Goal: Information Seeking & Learning: Learn about a topic

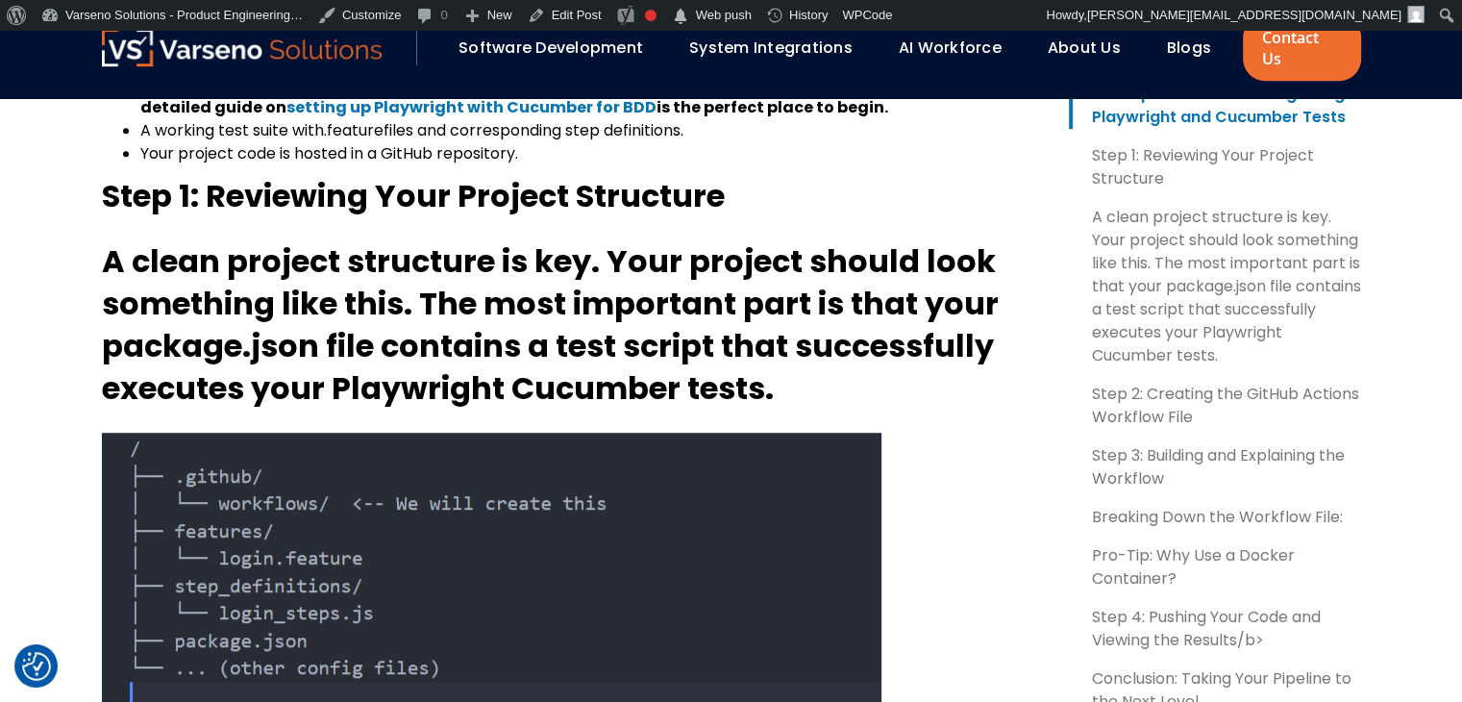
scroll to position [1199, 0]
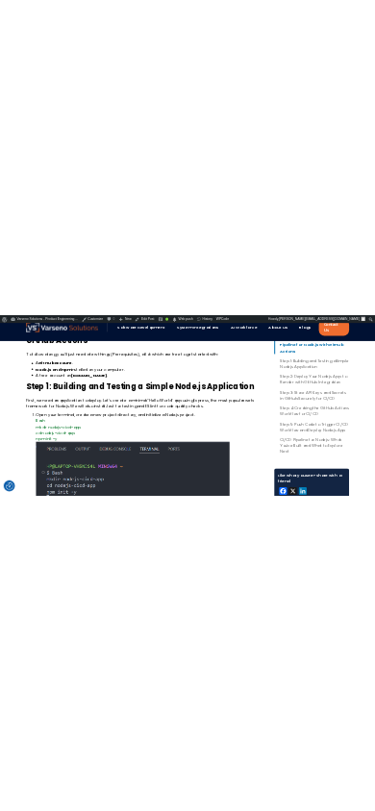
scroll to position [1257, 0]
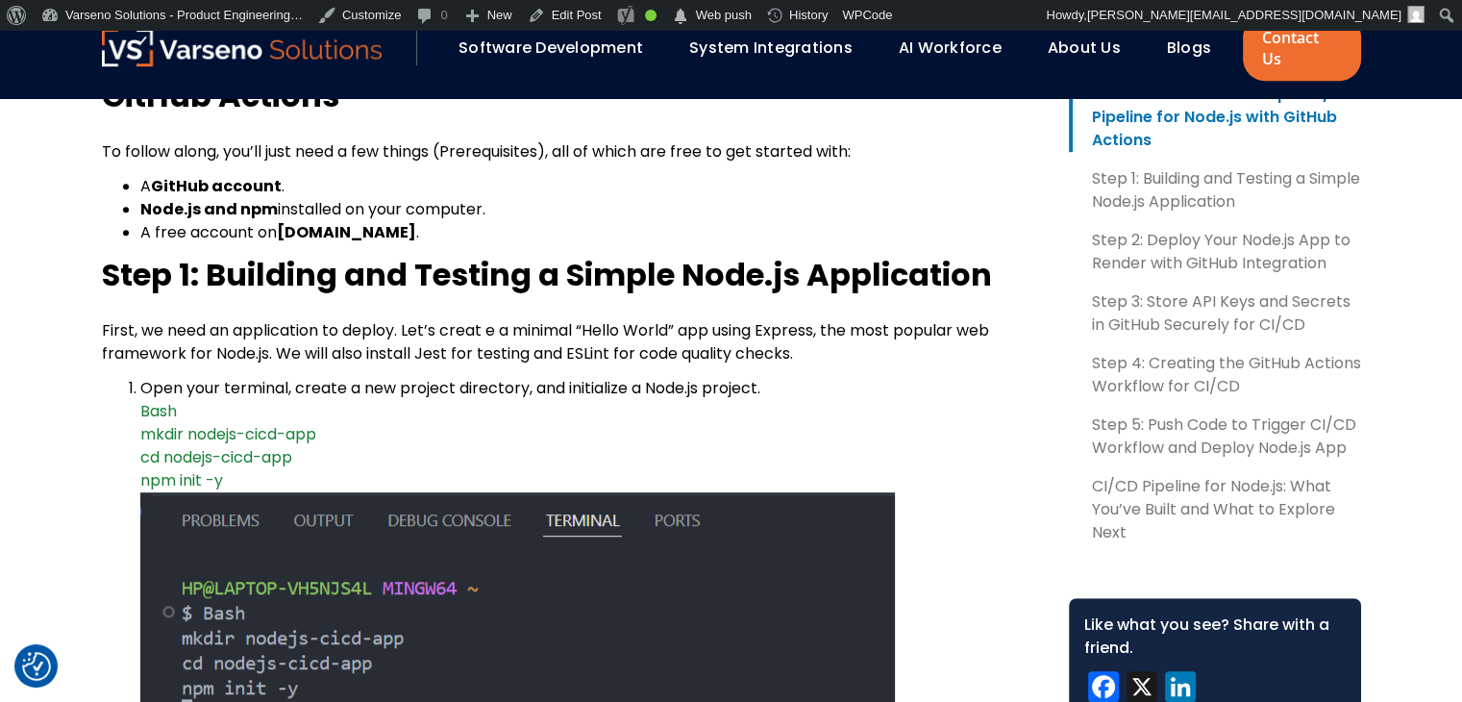
drag, startPoint x: 250, startPoint y: 398, endPoint x: 234, endPoint y: 386, distance: 20.0
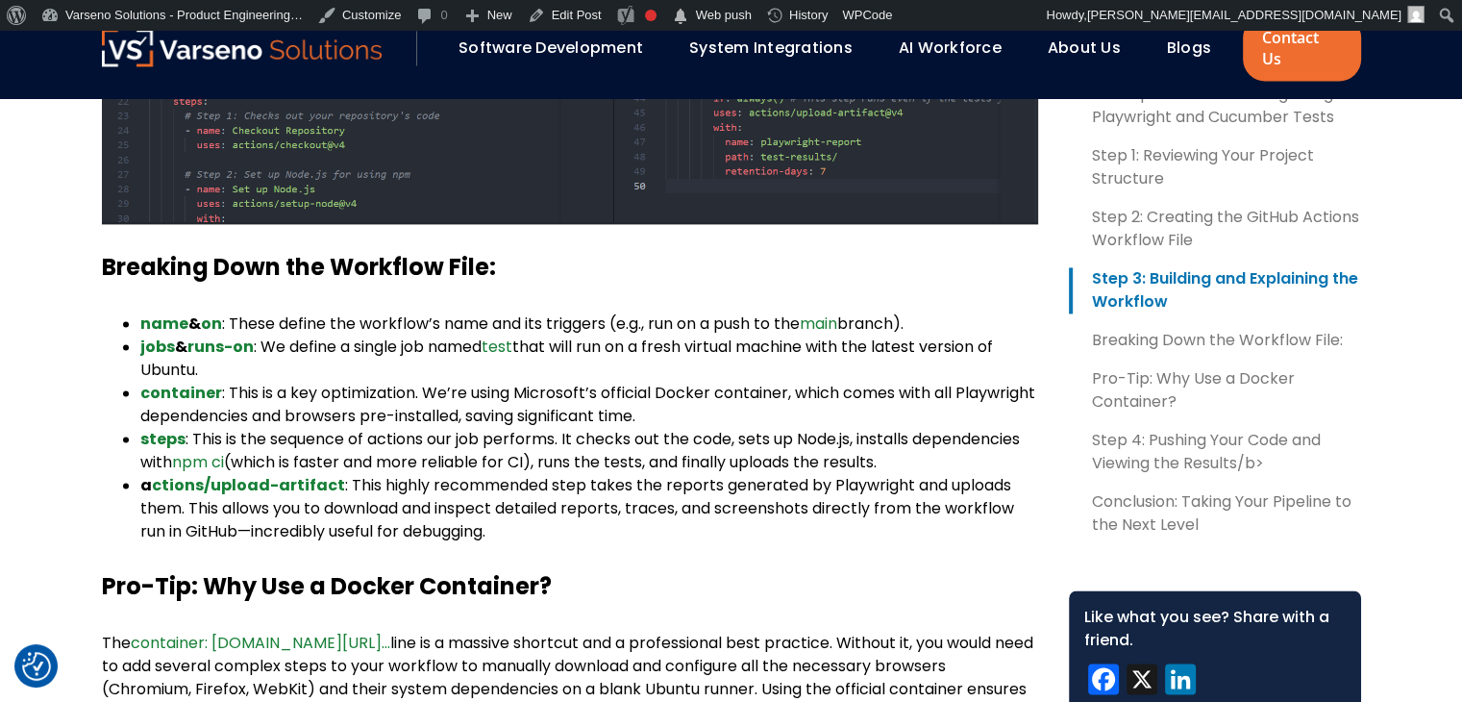
scroll to position [2826, 0]
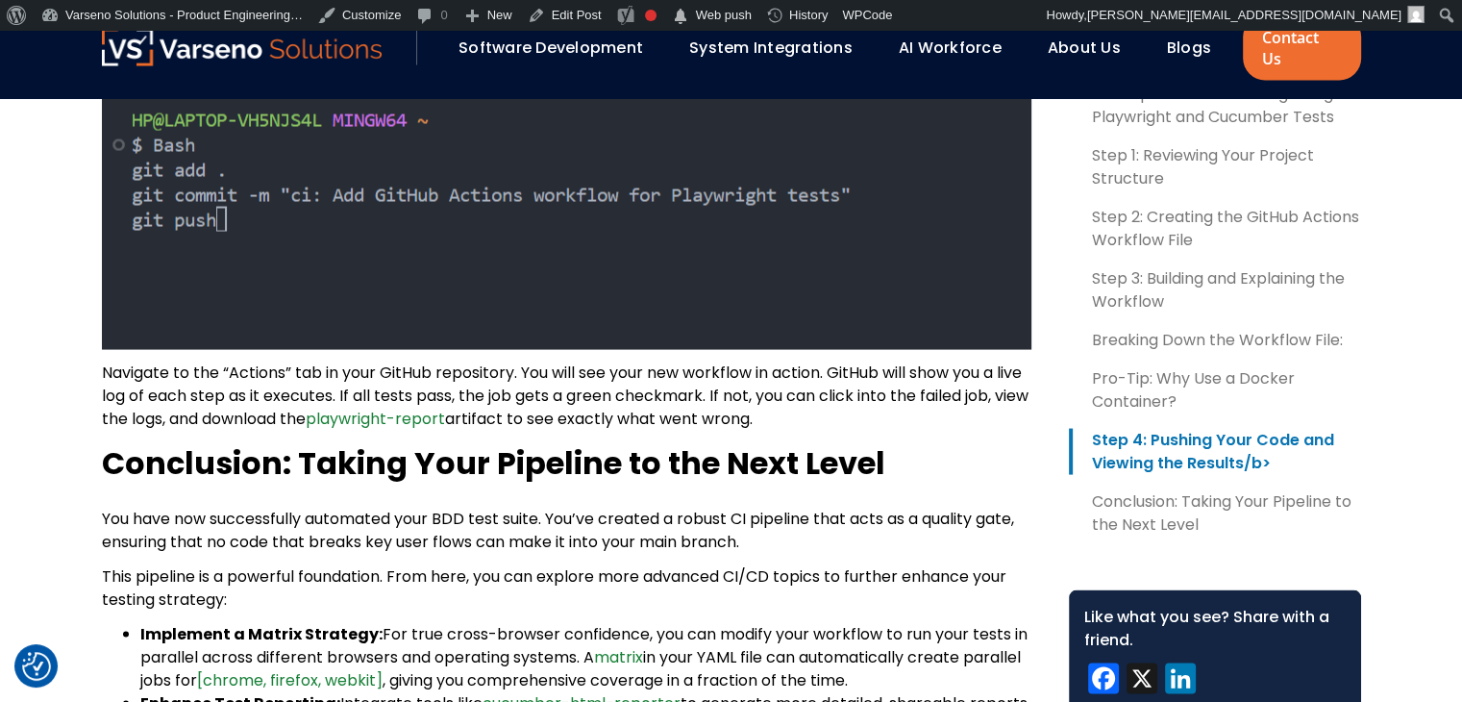
scroll to position [3749, 0]
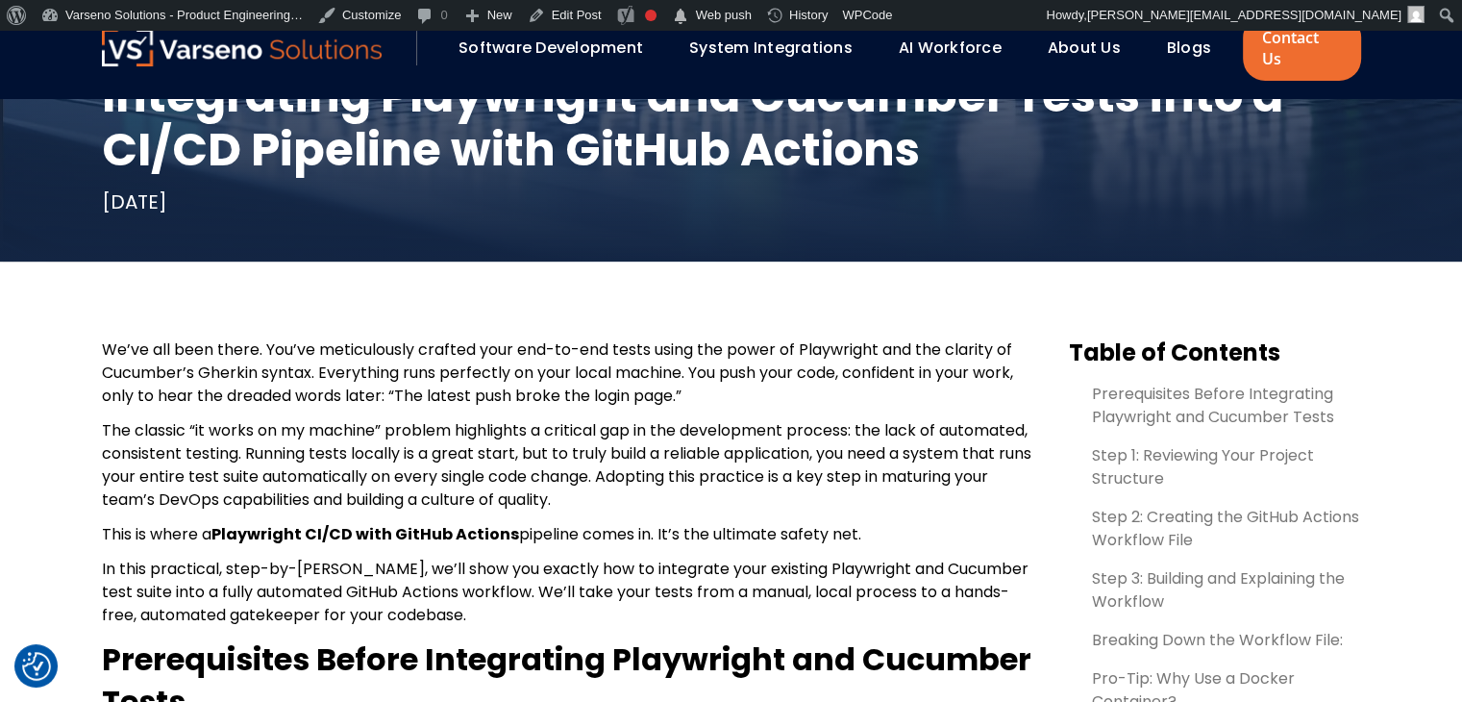
scroll to position [496, 0]
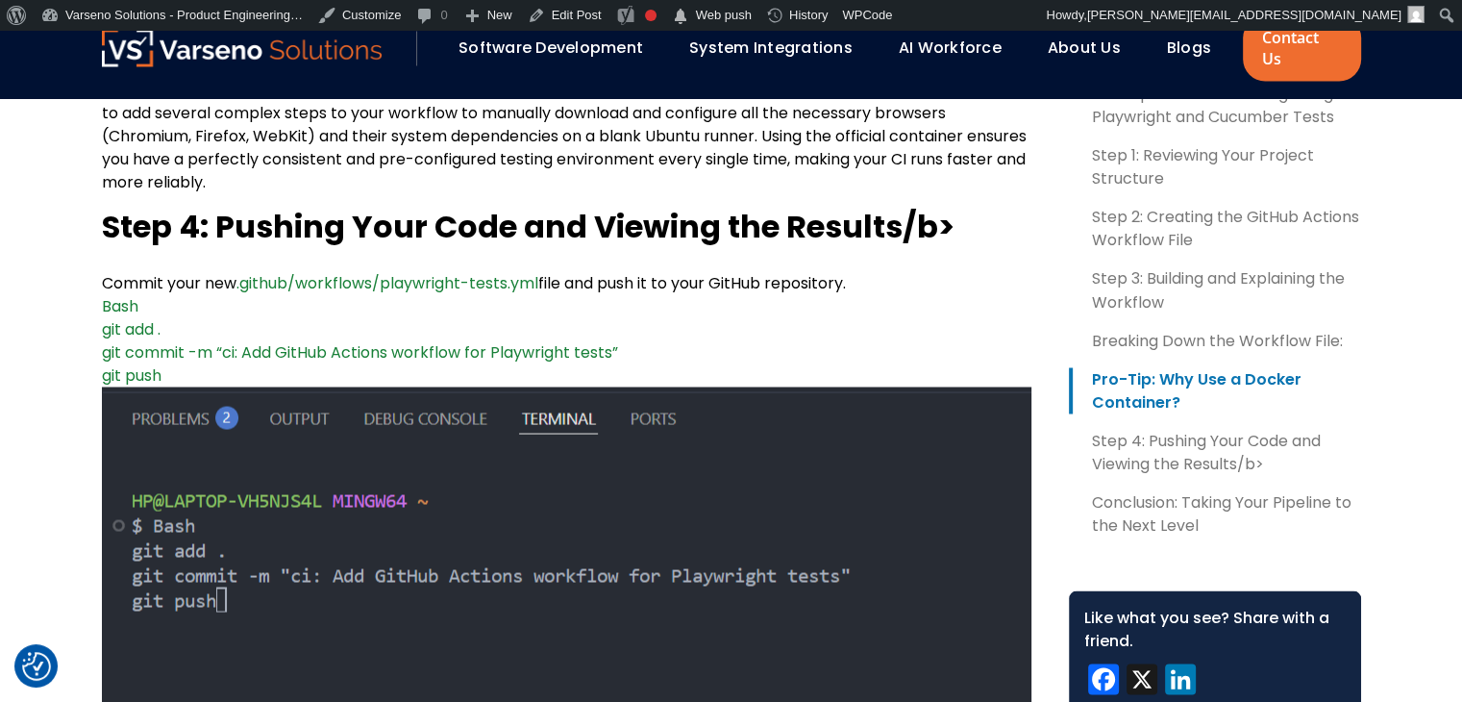
scroll to position [3366, 0]
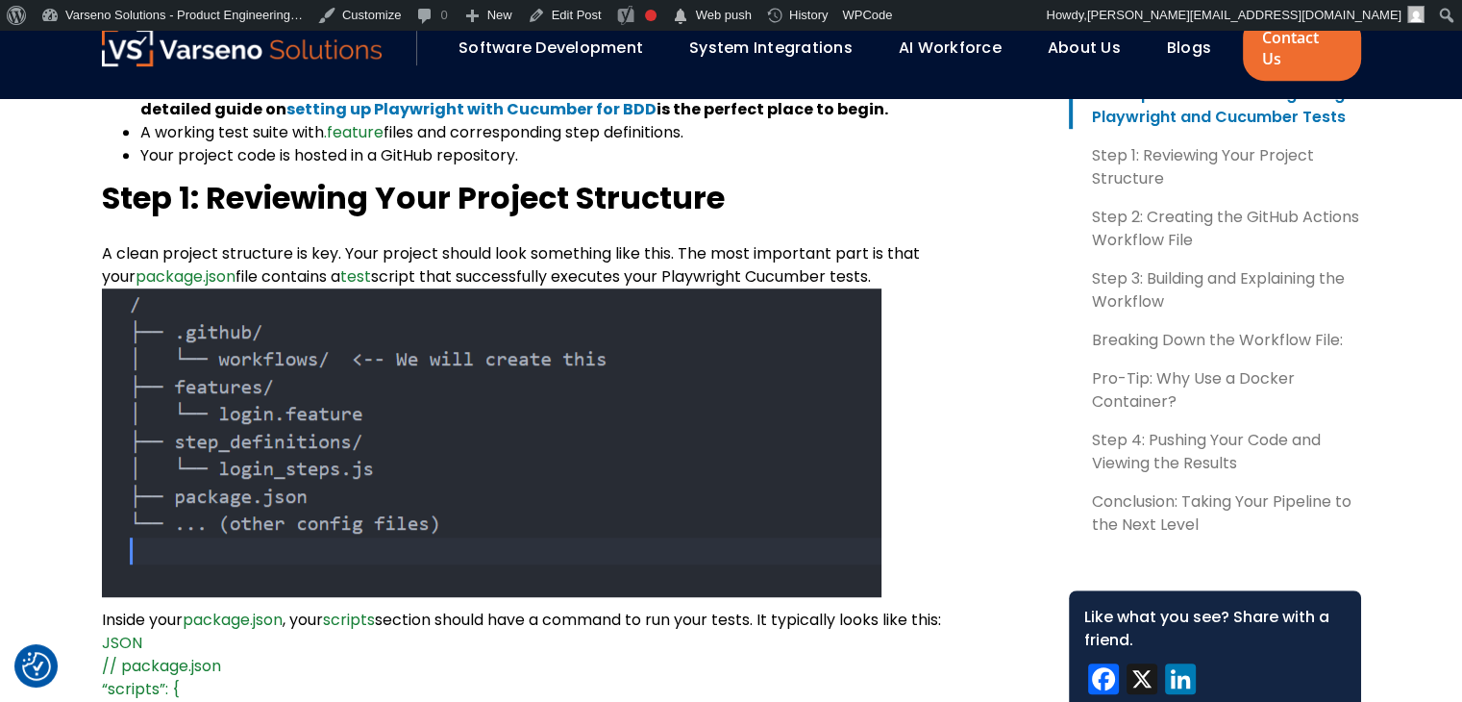
scroll to position [1076, 0]
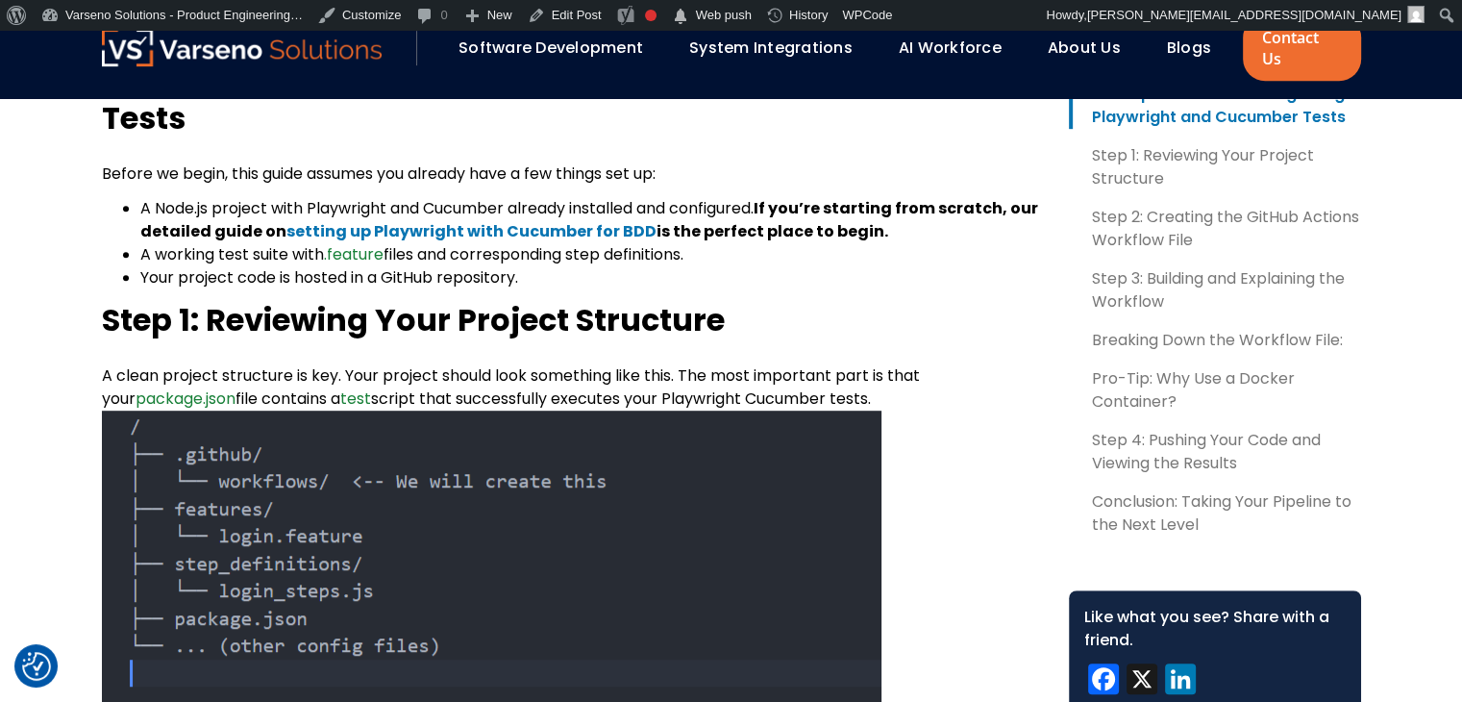
click at [1171, 44] on link "Blogs" at bounding box center [1189, 48] width 44 height 22
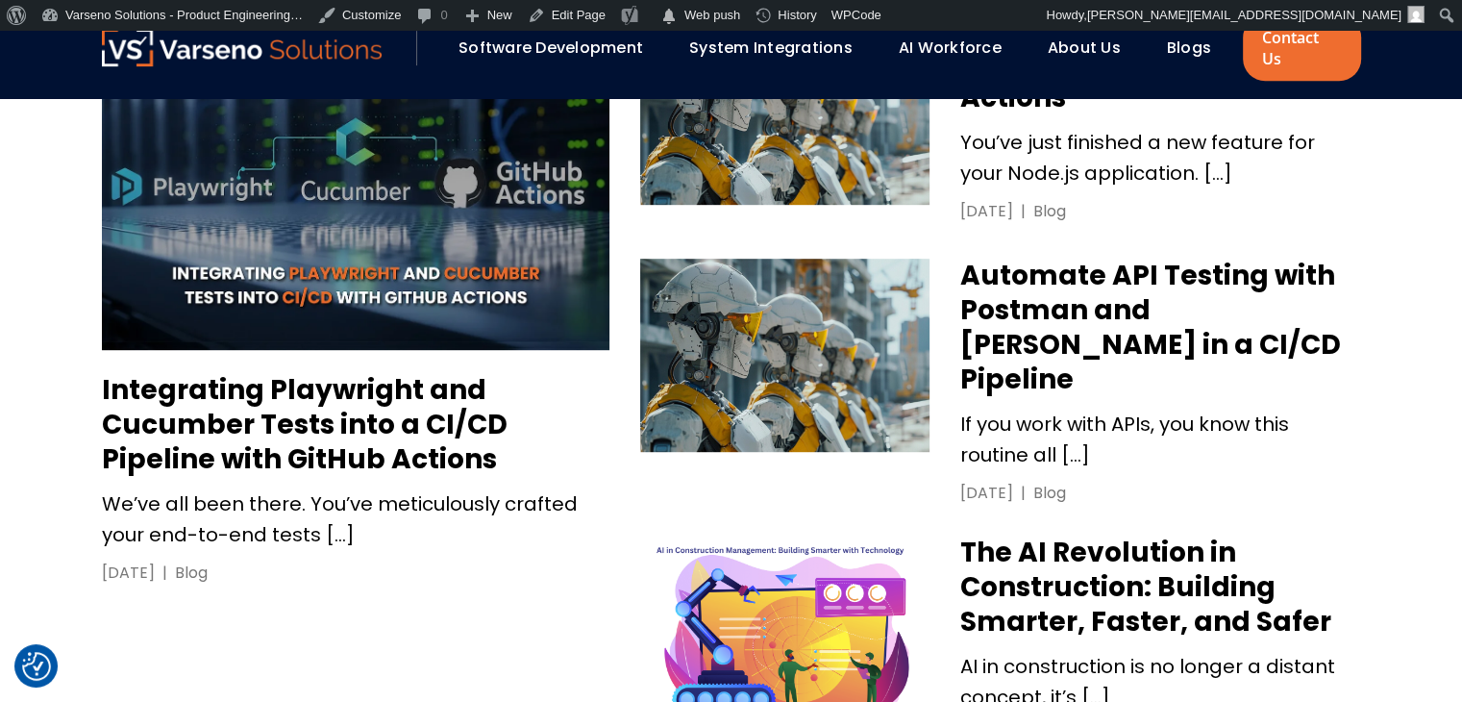
scroll to position [1038, 0]
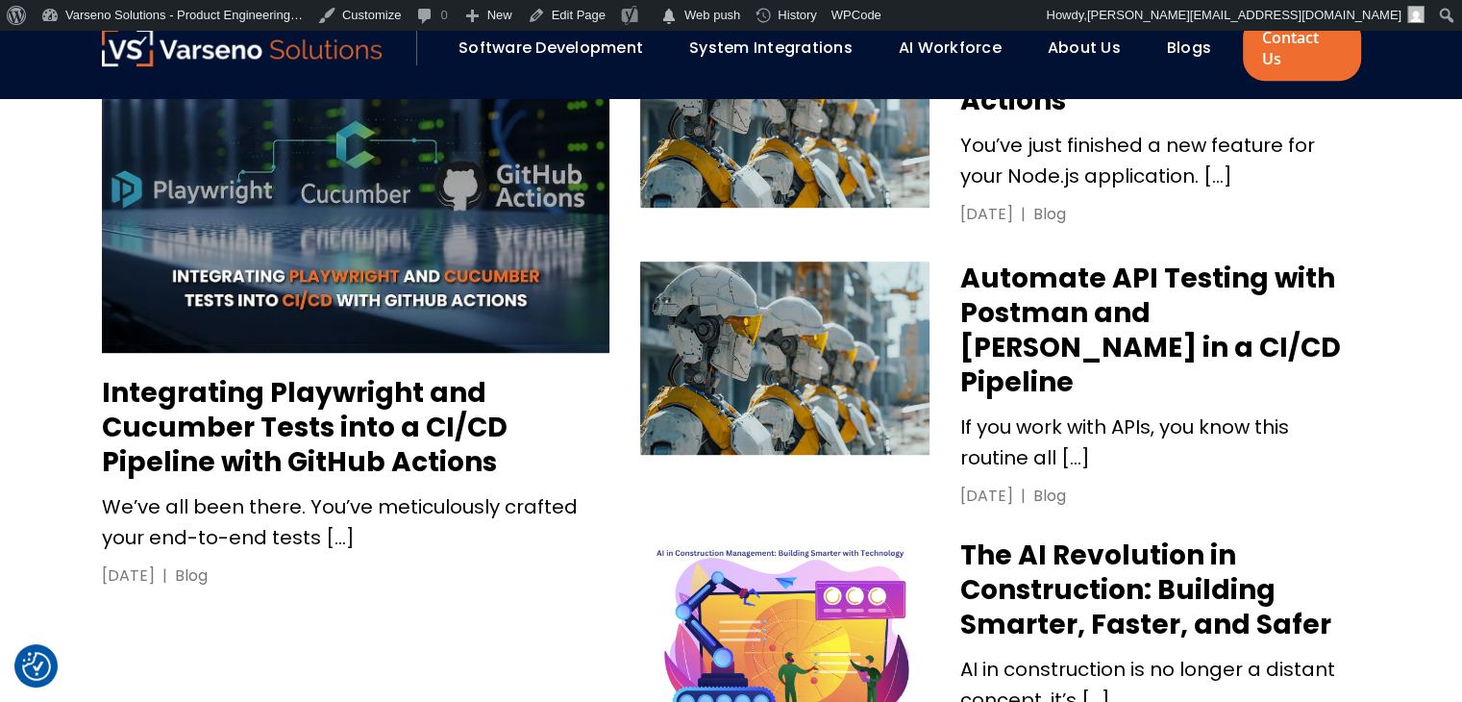
drag, startPoint x: 832, startPoint y: 339, endPoint x: 802, endPoint y: 282, distance: 65.4
click at [802, 282] on img at bounding box center [785, 357] width 290 height 193
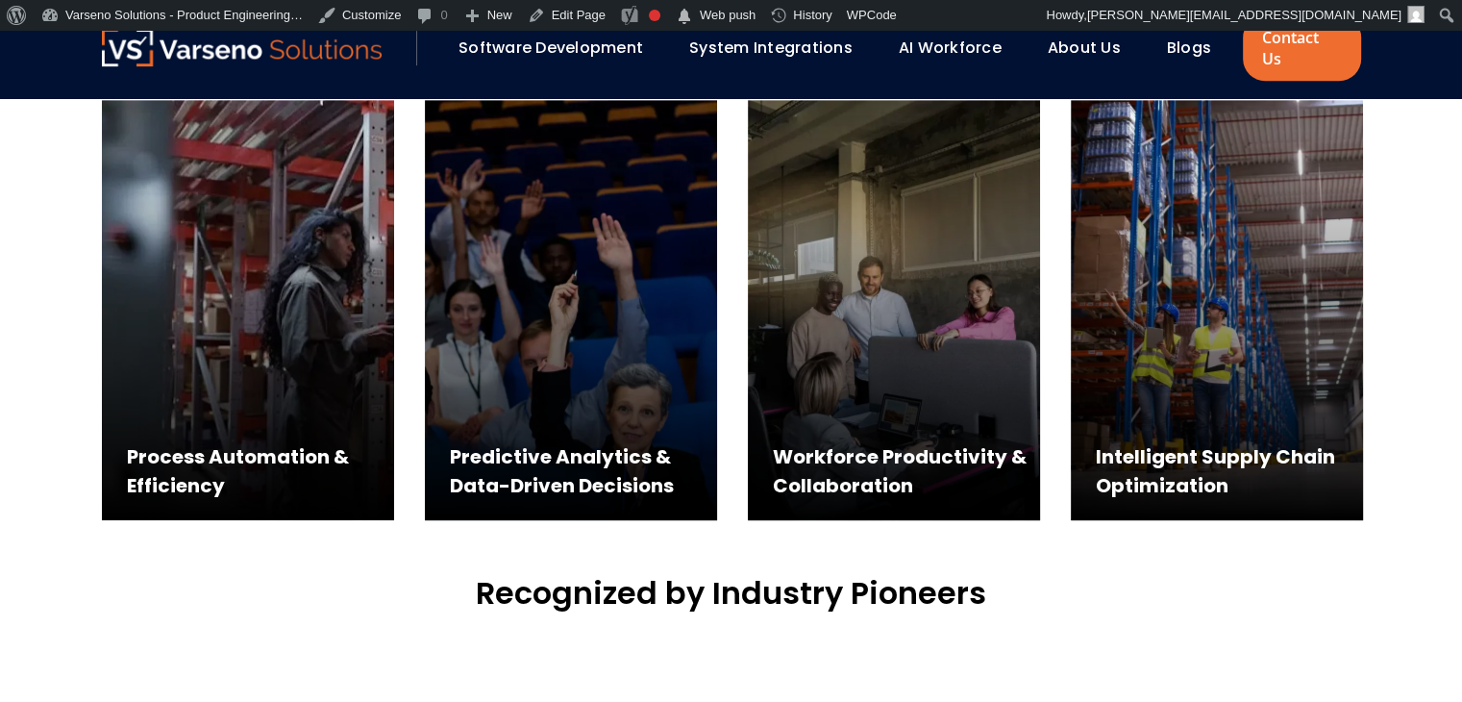
scroll to position [119, 0]
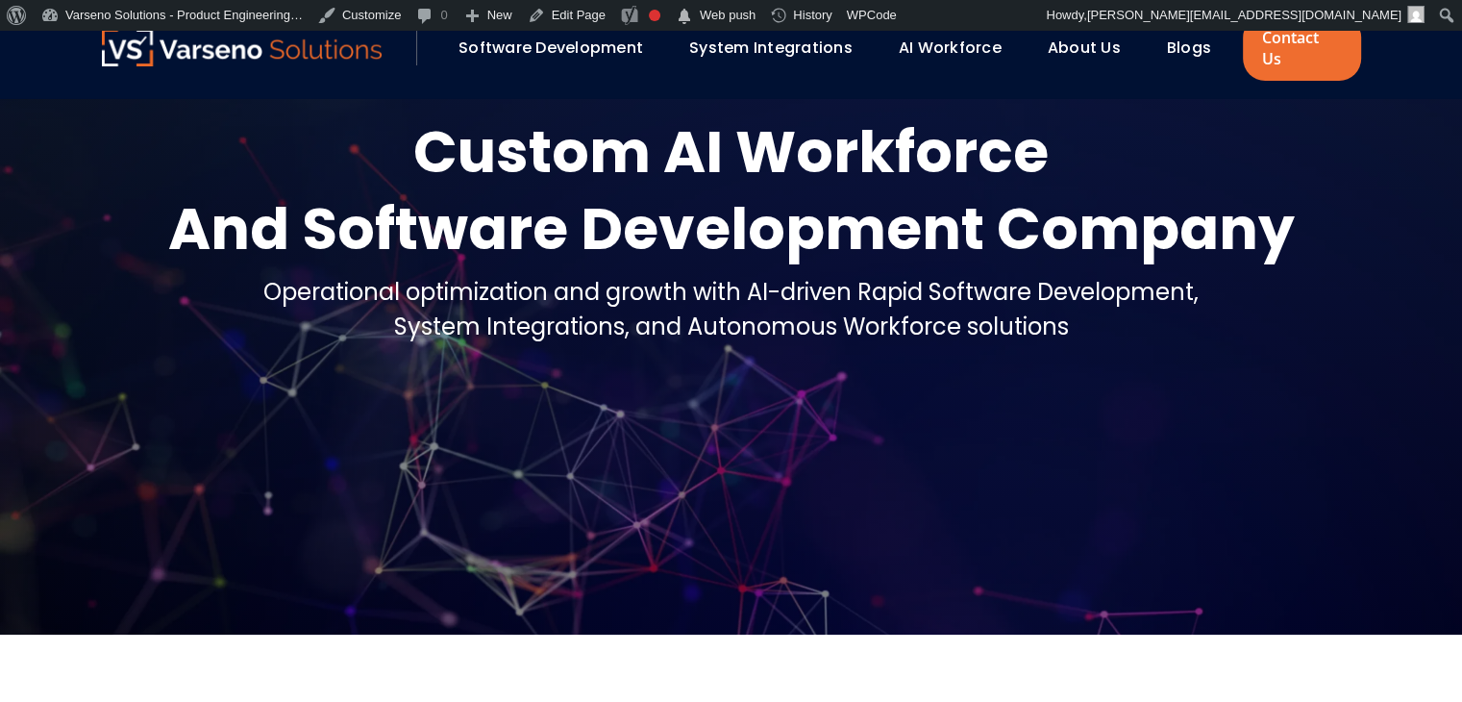
click at [1175, 41] on link "Blogs" at bounding box center [1189, 48] width 44 height 22
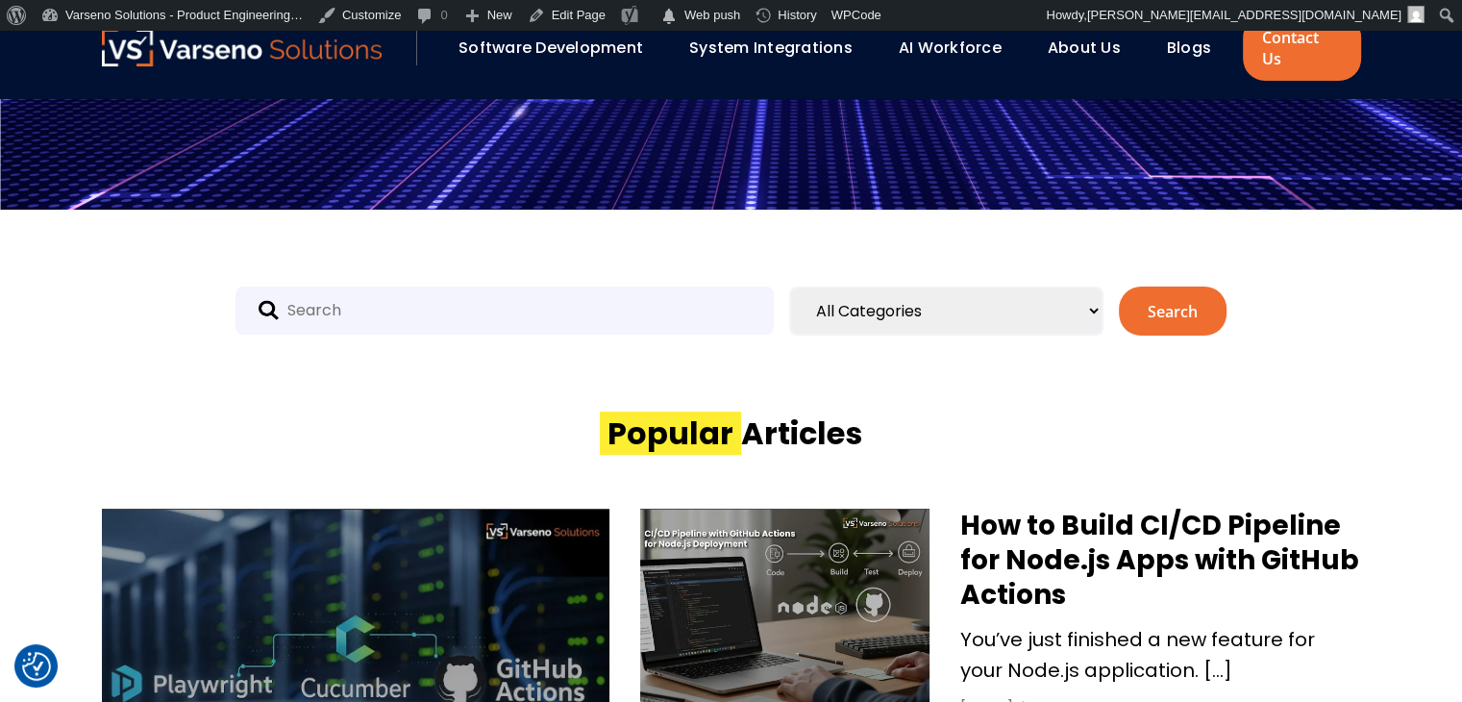
scroll to position [830, 0]
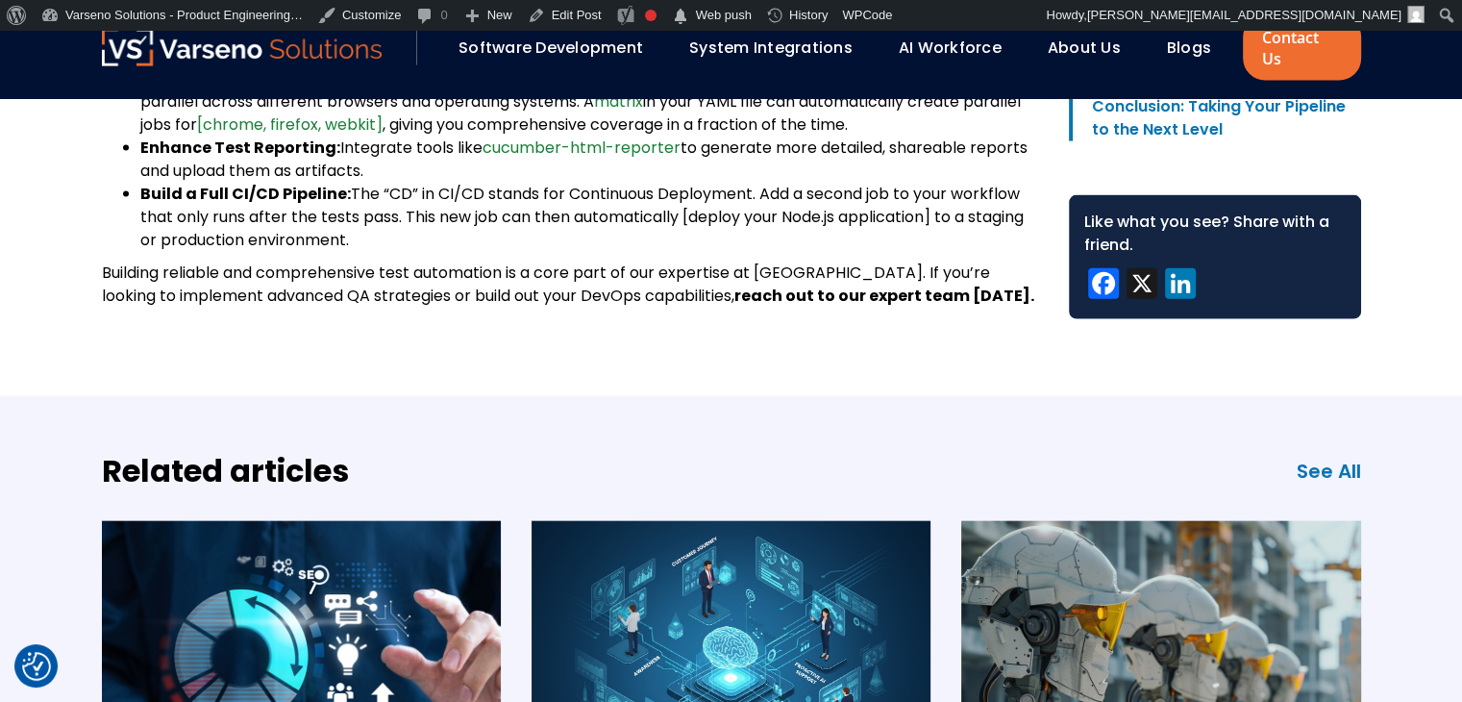
scroll to position [4305, 0]
